Goal: Find contact information: Find contact information

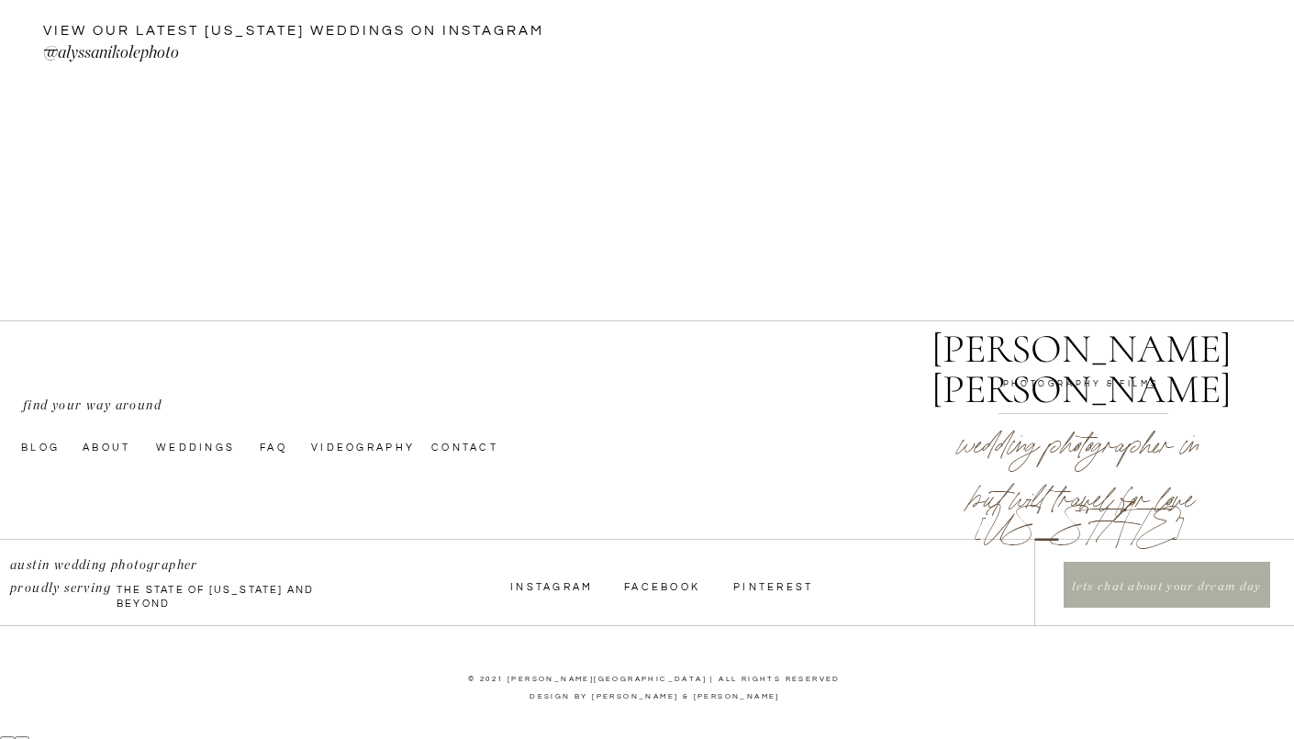
scroll to position [6240, 0]
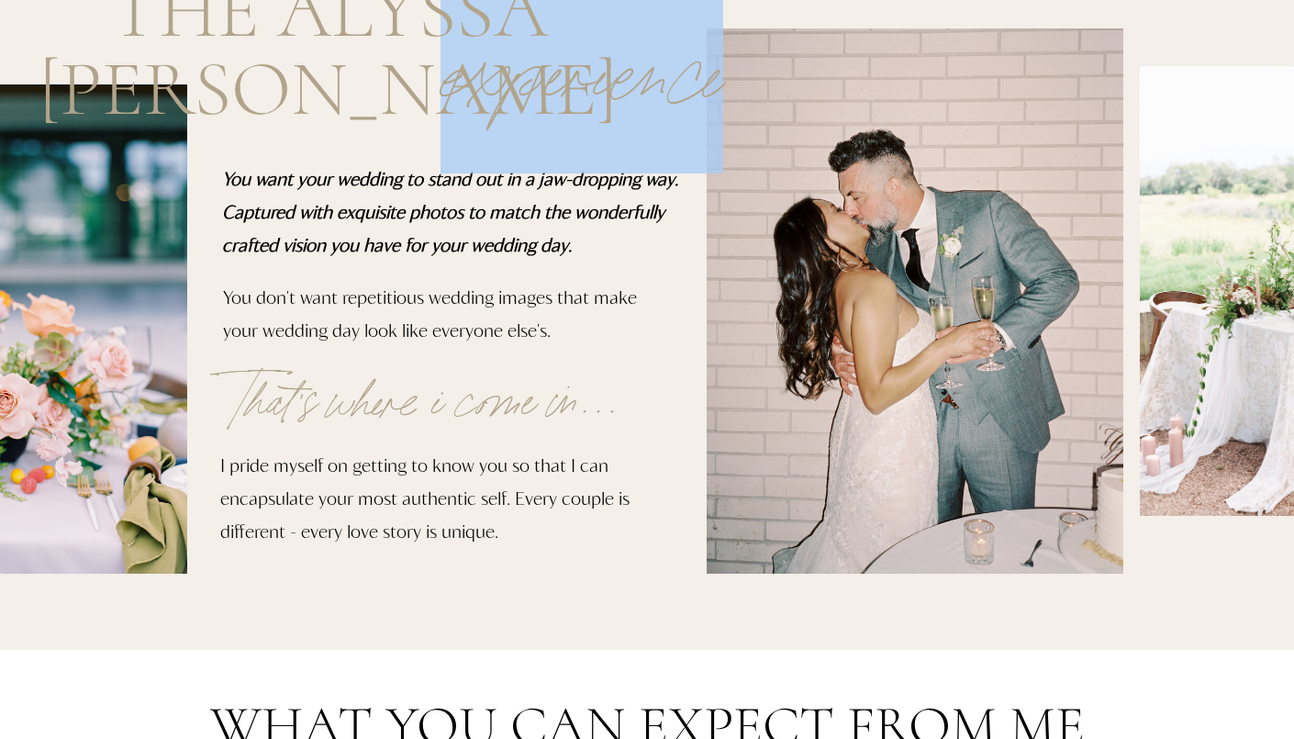
scroll to position [654, 0]
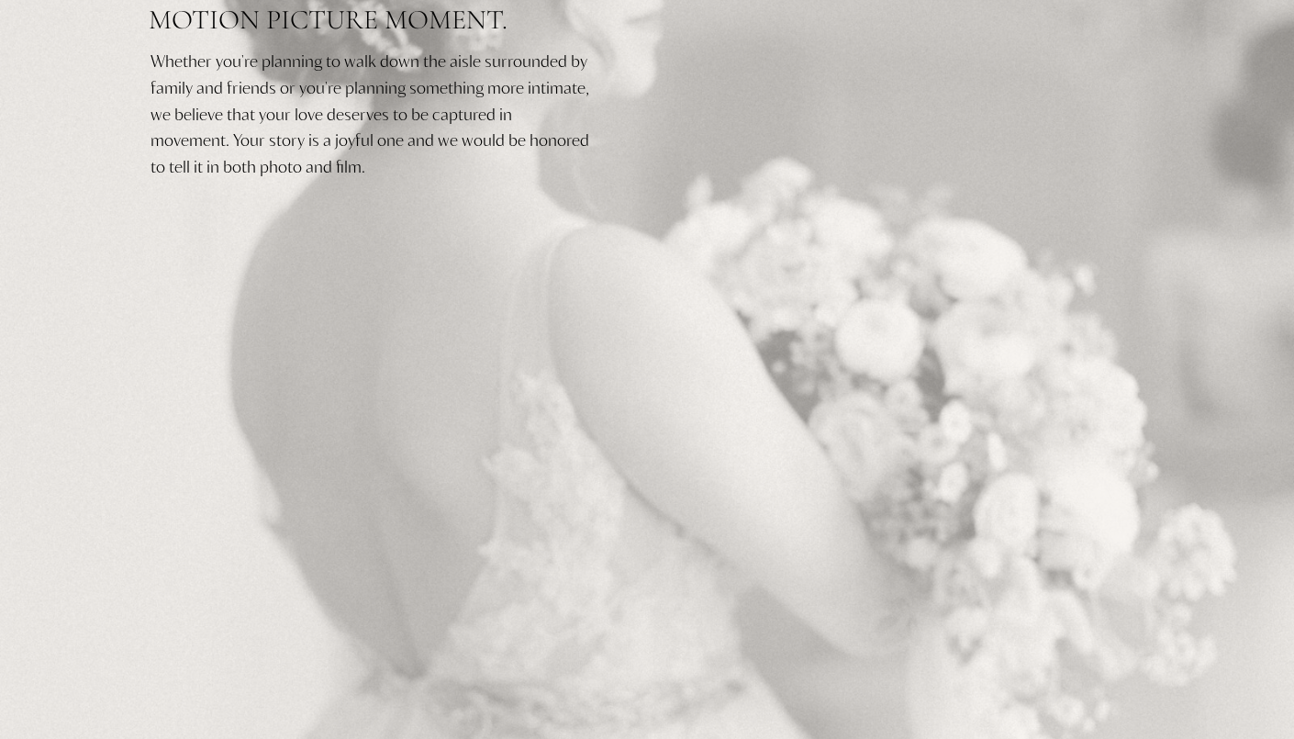
scroll to position [514, 0]
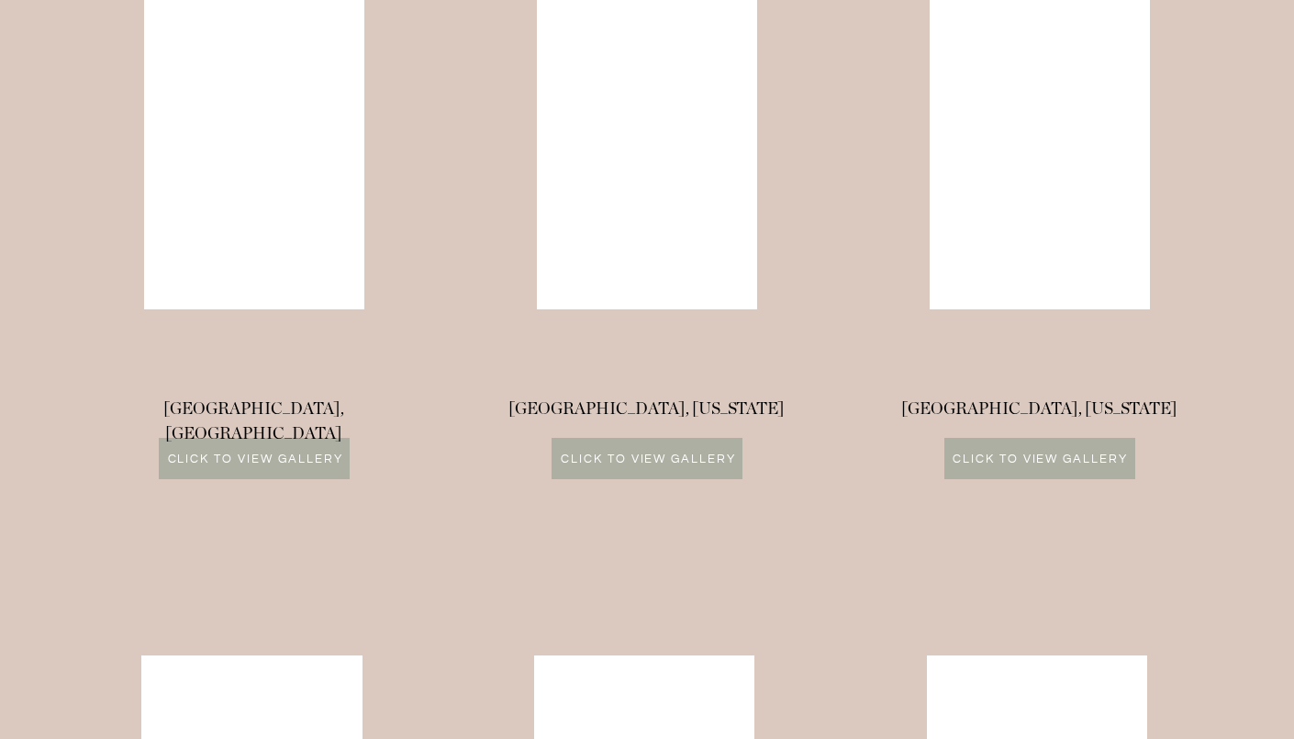
scroll to position [1801, 0]
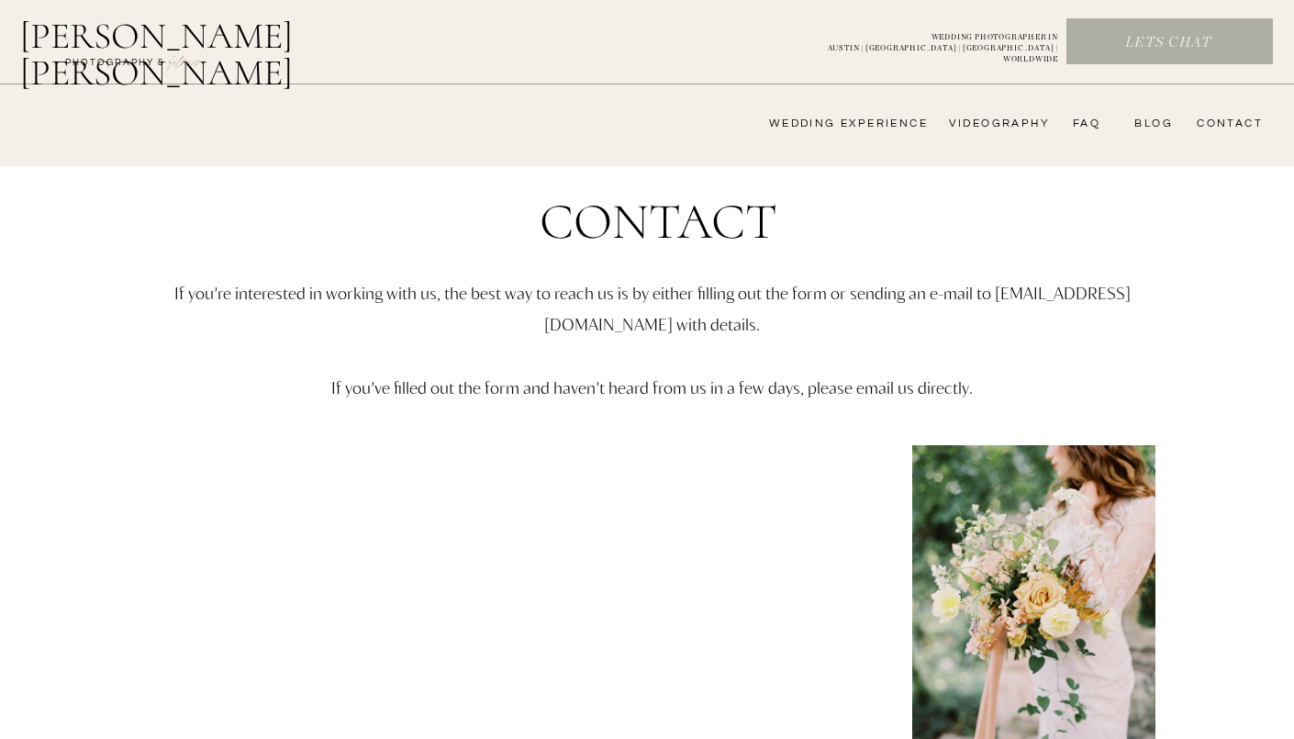
drag, startPoint x: 17, startPoint y: 402, endPoint x: 30, endPoint y: 399, distance: 13.1
